Goal: Task Accomplishment & Management: Manage account settings

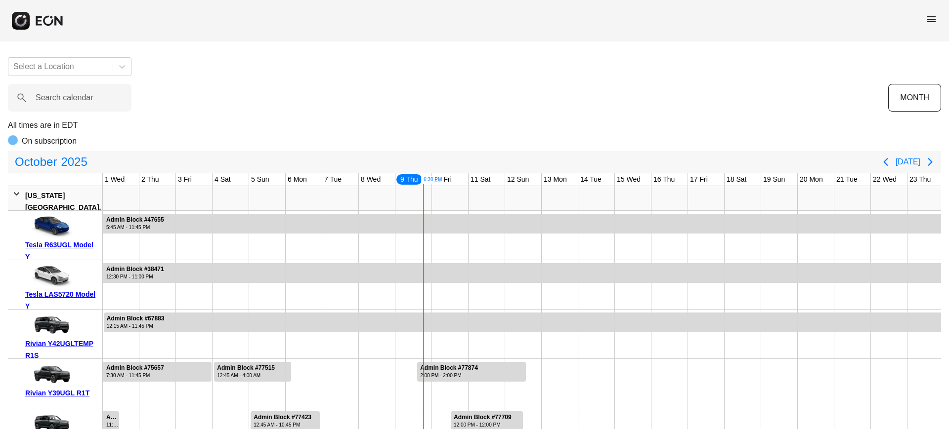
scroll to position [0, 200]
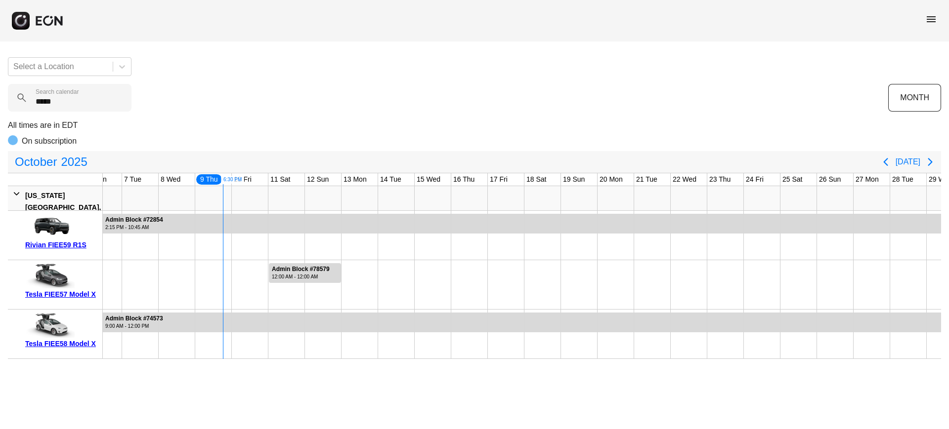
type calendar "******"
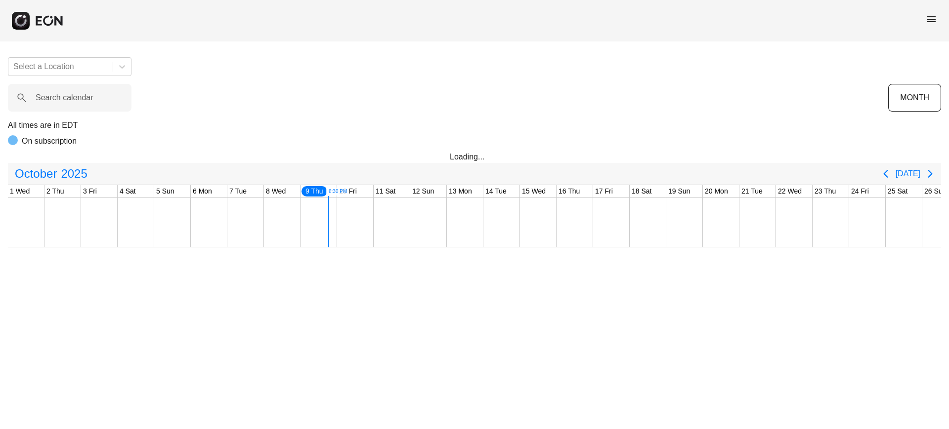
scroll to position [0, 200]
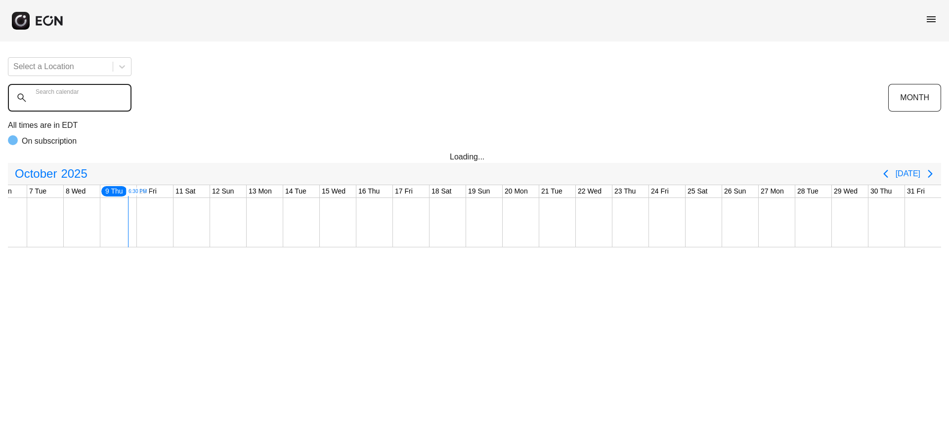
click at [80, 107] on calendar "Search calendar" at bounding box center [70, 98] width 124 height 28
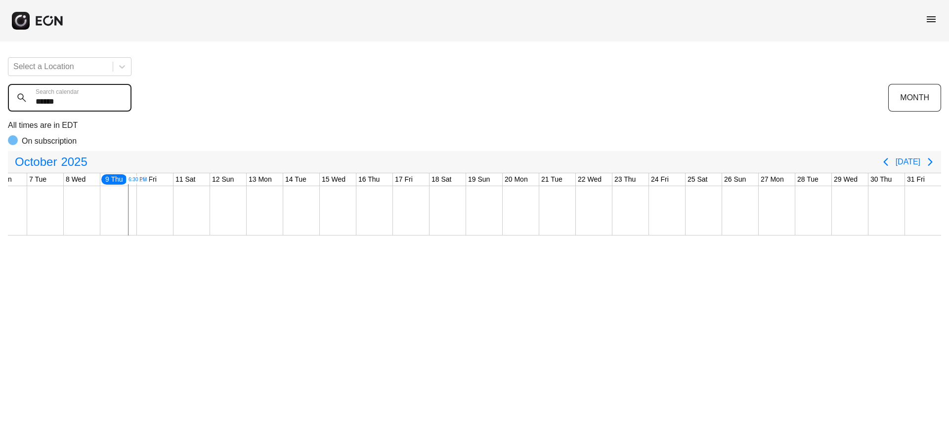
drag, startPoint x: 43, startPoint y: 104, endPoint x: 64, endPoint y: 98, distance: 21.5
click at [43, 103] on calendar "******" at bounding box center [70, 98] width 124 height 28
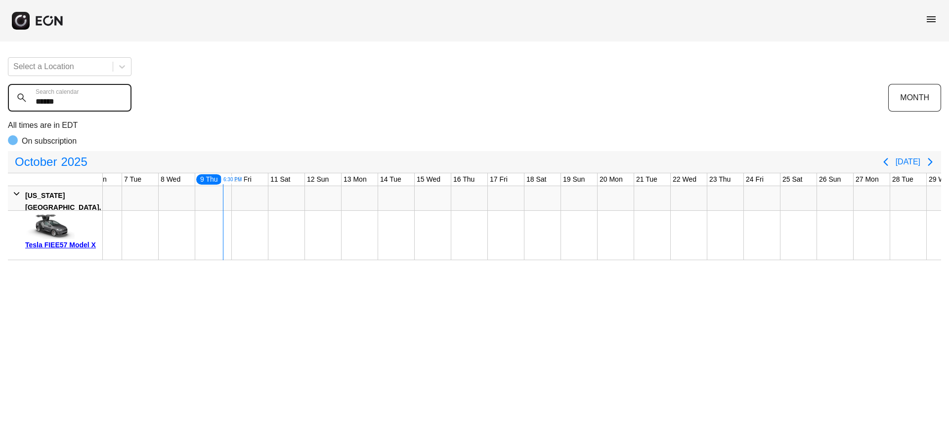
type calendar "******"
drag, startPoint x: 277, startPoint y: 229, endPoint x: 288, endPoint y: 230, distance: 11.0
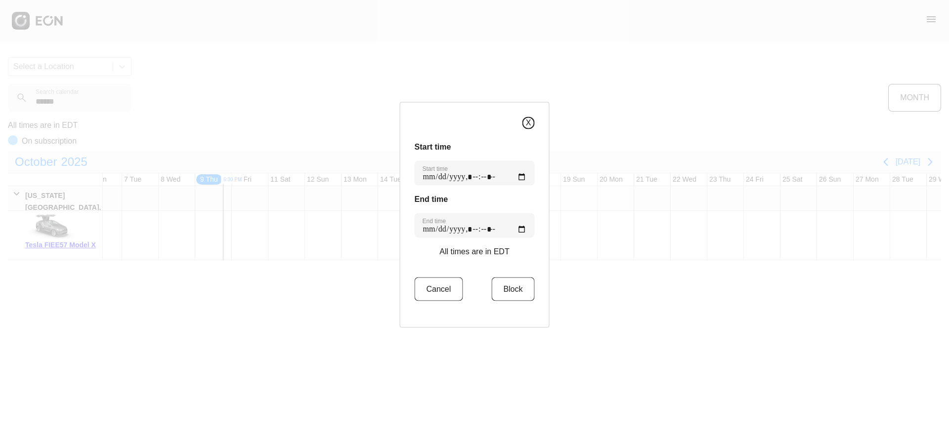
click at [523, 122] on button "X" at bounding box center [528, 123] width 12 height 12
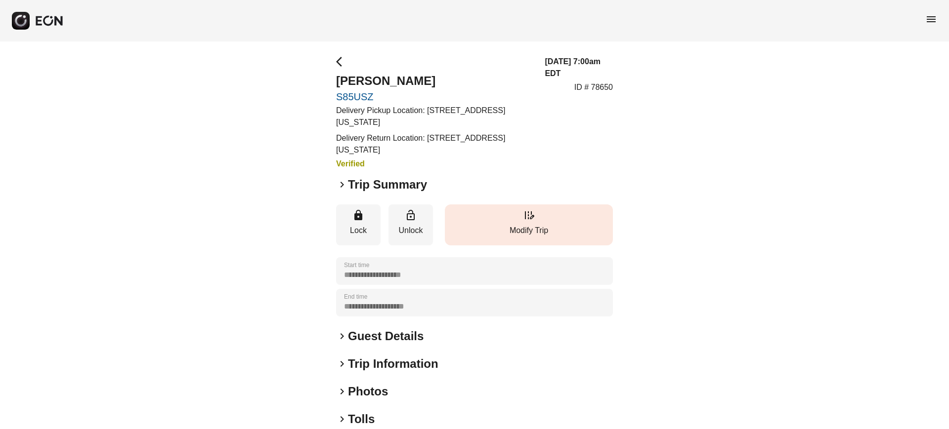
click at [523, 228] on p "Modify Trip" at bounding box center [529, 231] width 158 height 12
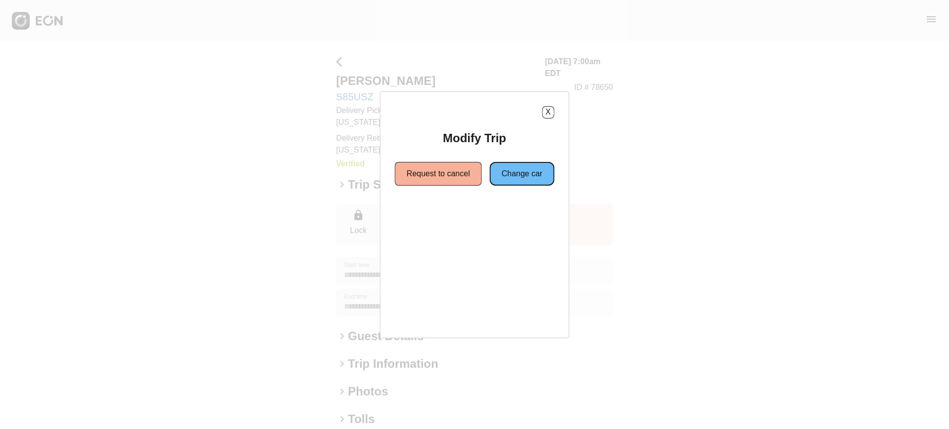
click at [519, 172] on button "Change car" at bounding box center [522, 174] width 65 height 24
click at [424, 216] on button "Same location" at bounding box center [430, 210] width 74 height 24
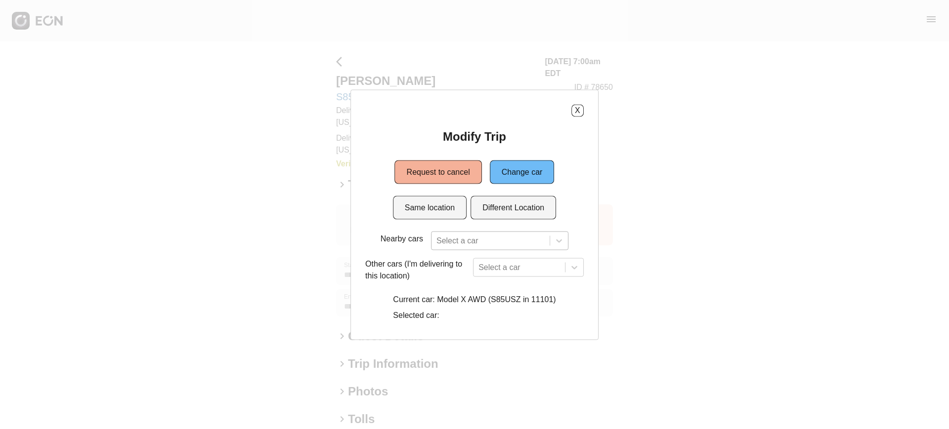
click at [472, 233] on div "Select a car" at bounding box center [499, 240] width 137 height 19
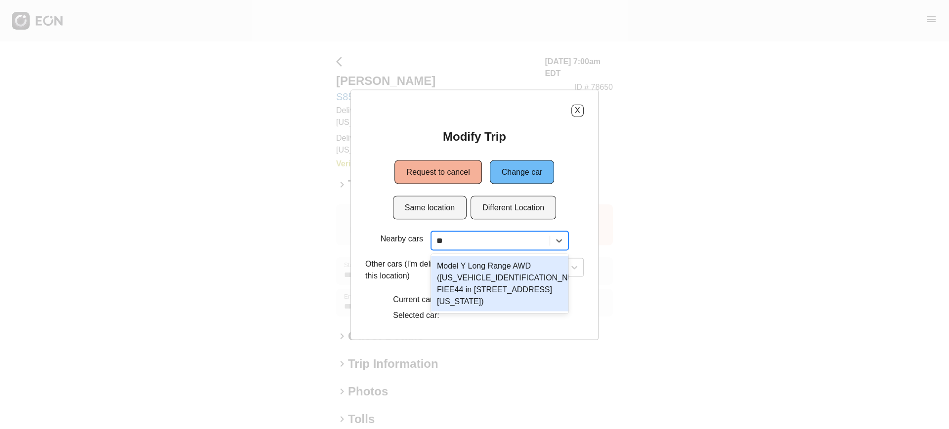
type input "*"
click at [559, 220] on div "Modify Trip Request to cancel Change car Same location Different Location Nearb…" at bounding box center [474, 226] width 218 height 197
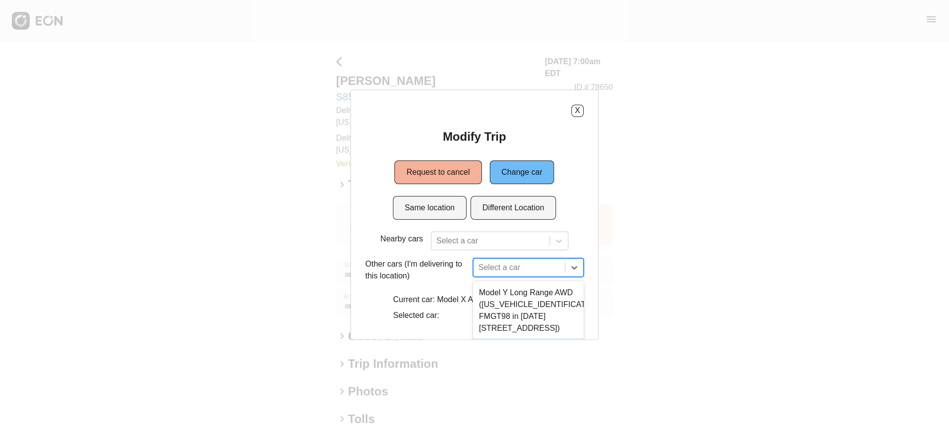
click at [547, 261] on div "4 results available. Use Up and Down to choose options, press Enter to select t…" at bounding box center [528, 267] width 111 height 19
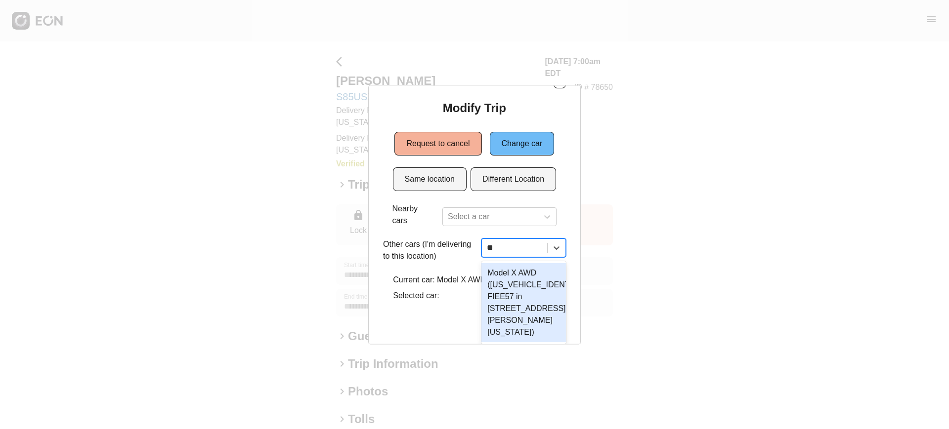
scroll to position [22, 0]
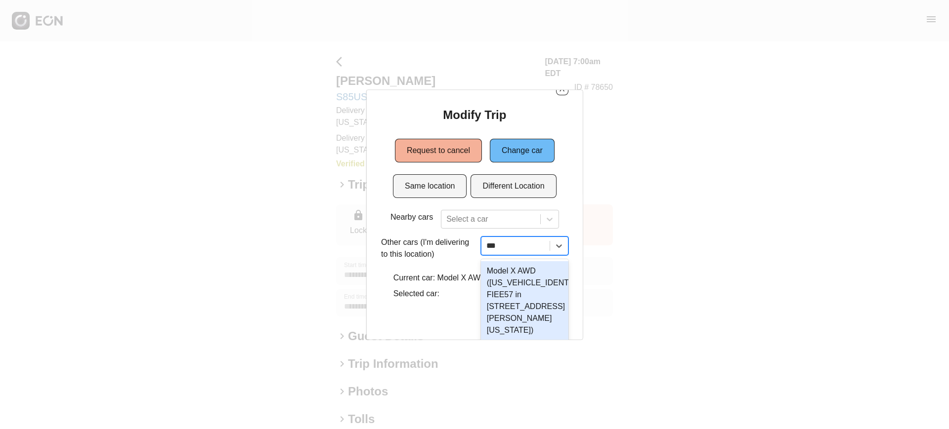
type input "****"
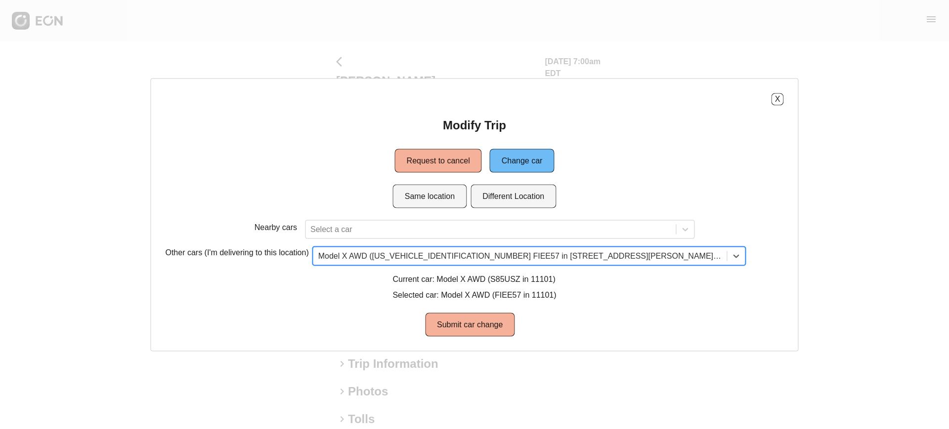
scroll to position [0, 0]
click at [493, 321] on button "Submit car change" at bounding box center [469, 325] width 89 height 24
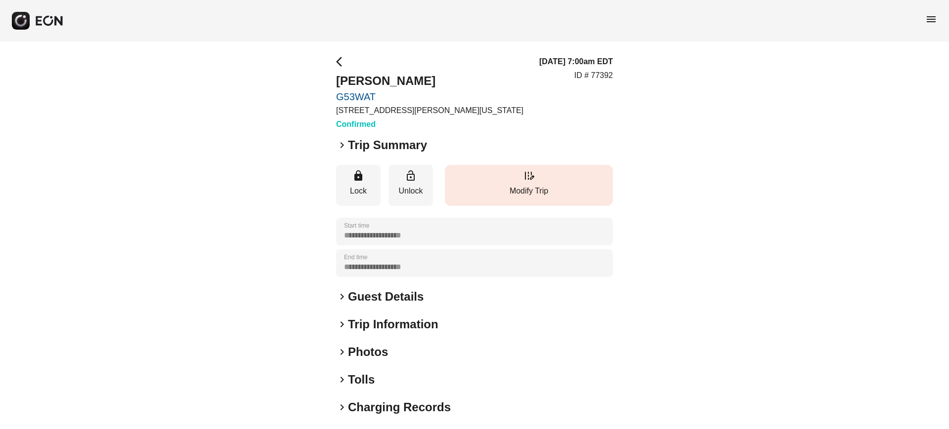
click at [502, 180] on button "edit_road Modify Trip" at bounding box center [529, 185] width 168 height 41
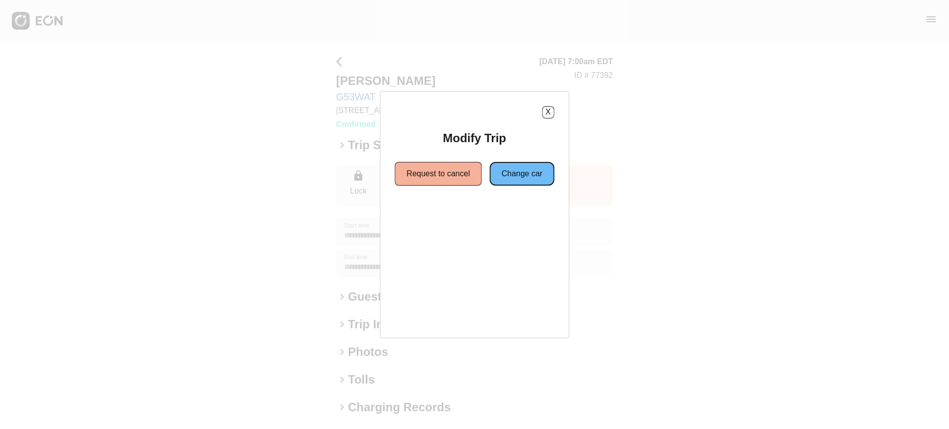
click at [506, 182] on button "Change car" at bounding box center [522, 174] width 65 height 24
click at [445, 208] on button "Same location" at bounding box center [430, 210] width 74 height 24
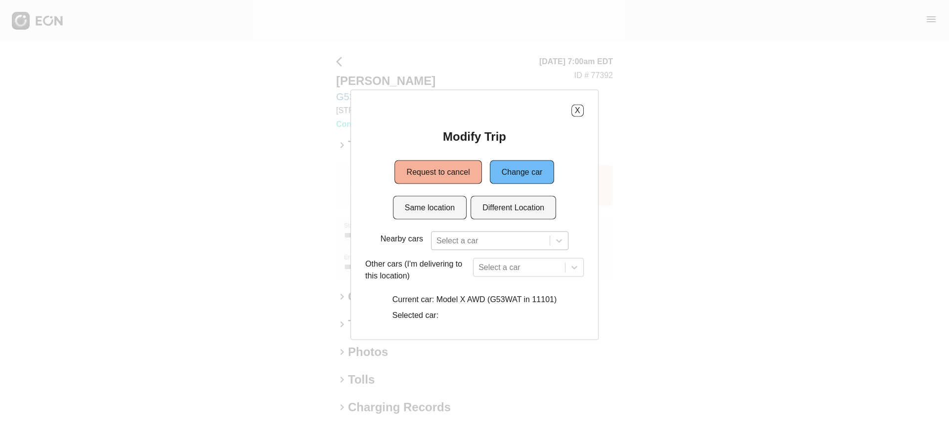
click at [462, 238] on div at bounding box center [490, 241] width 108 height 14
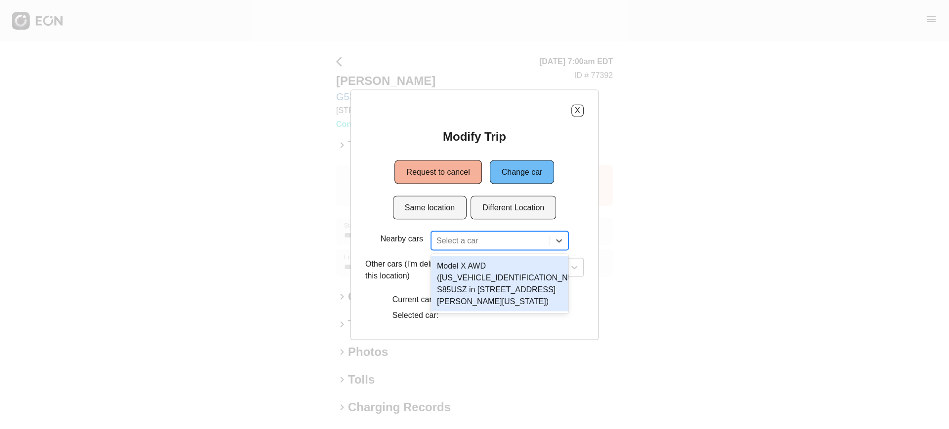
click at [479, 274] on div "Model X AWD (7SAXCAE51PF419151 S85USZ in 45-50 Davis St, New York City, NY, 111…" at bounding box center [499, 283] width 137 height 55
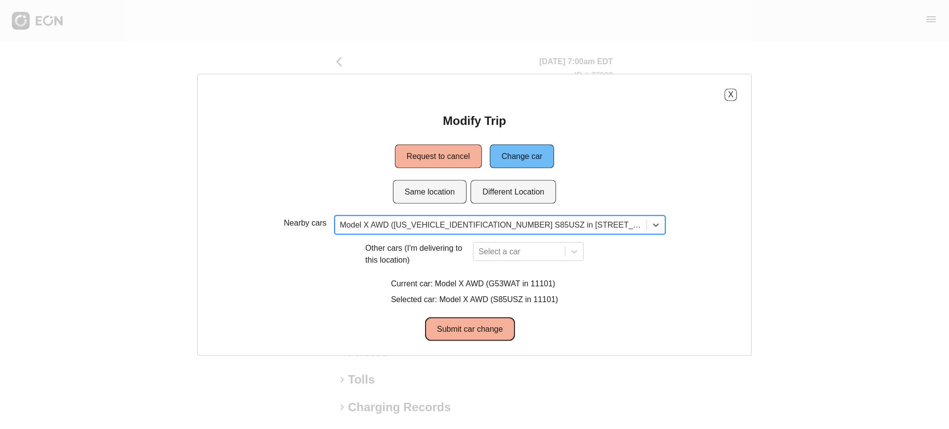
click at [464, 327] on button "Submit car change" at bounding box center [469, 329] width 89 height 24
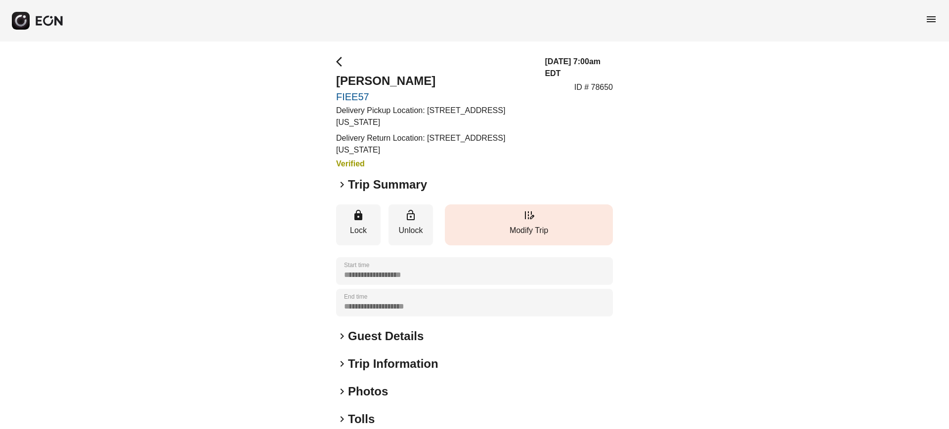
click at [534, 239] on button "edit_road Modify Trip" at bounding box center [529, 225] width 168 height 41
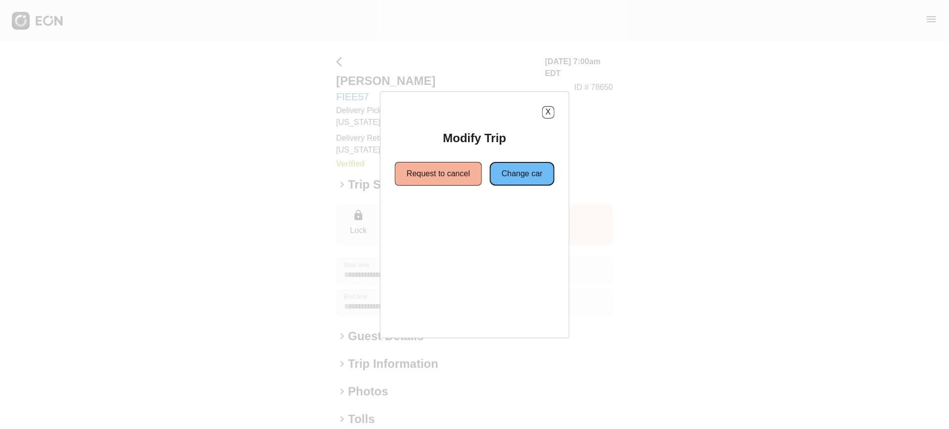
click at [506, 171] on button "Change car" at bounding box center [522, 174] width 65 height 24
click at [424, 216] on button "Same location" at bounding box center [430, 210] width 74 height 24
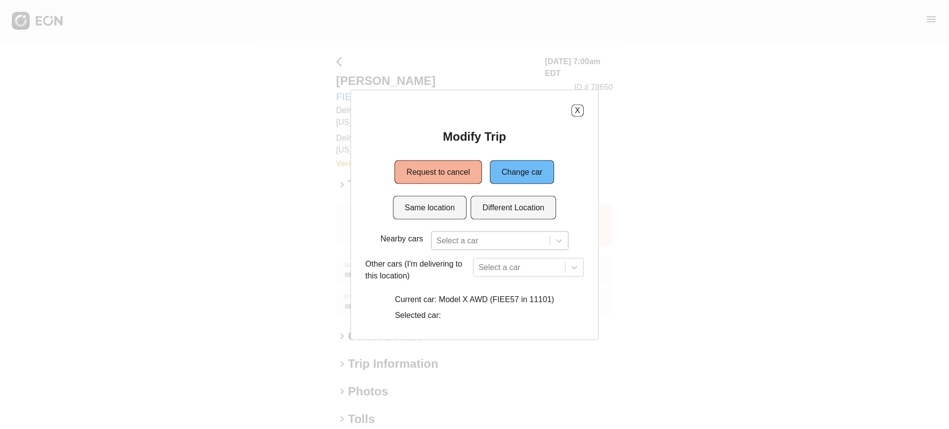
click at [447, 242] on div "Select a car" at bounding box center [499, 240] width 137 height 19
type input "***"
click at [584, 207] on div "X Modify Trip Request to cancel Change car Same location Different Location Nea…" at bounding box center [474, 214] width 248 height 250
click at [517, 270] on div "Select a car" at bounding box center [528, 267] width 111 height 19
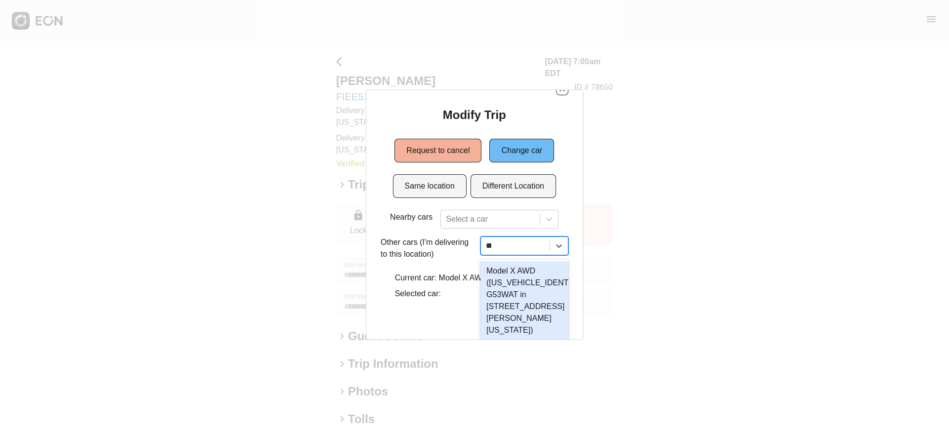
type input "***"
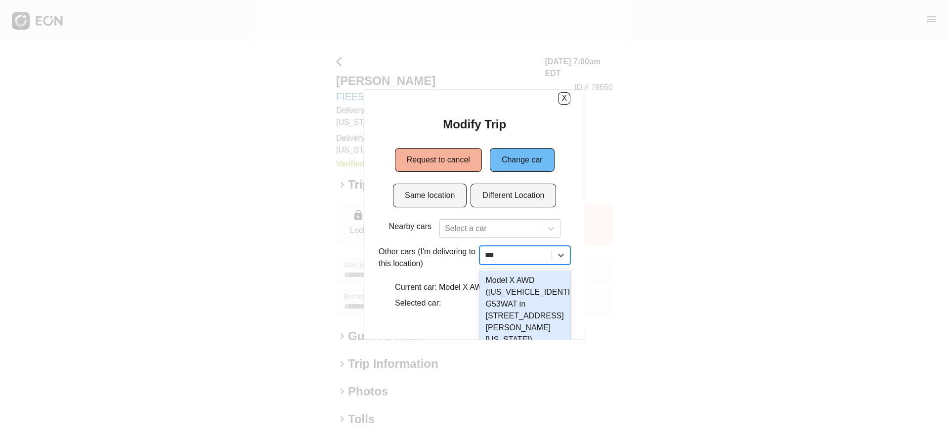
click at [517, 282] on div "Model X AWD (7SAXCDE58PF381905 G53WAT in 45-50 Davis St, New York City, NY, 111…" at bounding box center [524, 309] width 91 height 79
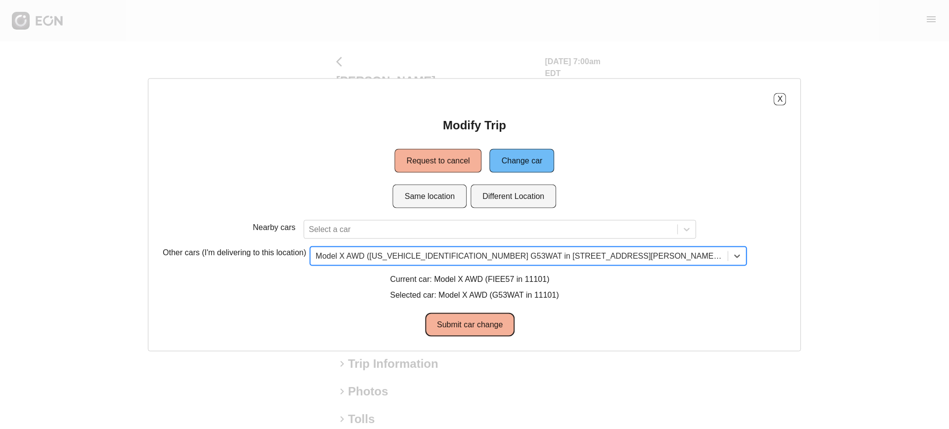
click at [468, 319] on button "Submit car change" at bounding box center [469, 325] width 89 height 24
